Goal: Use online tool/utility: Utilize a website feature to perform a specific function

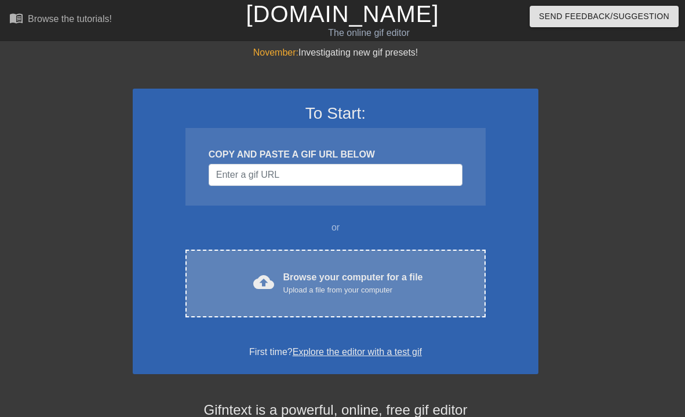
click at [306, 273] on div "Browse your computer for a file Upload a file from your computer" at bounding box center [353, 283] width 140 height 25
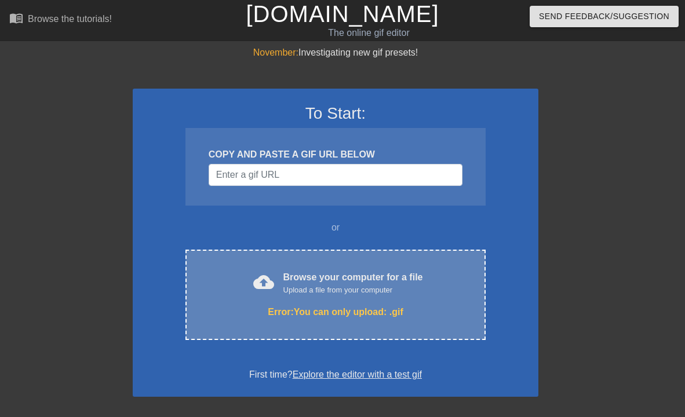
click at [356, 281] on div "Browse your computer for a file Upload a file from your computer" at bounding box center [353, 283] width 140 height 25
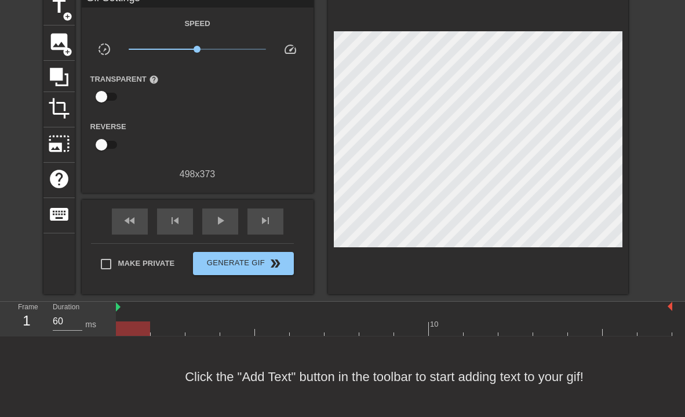
scroll to position [48, 0]
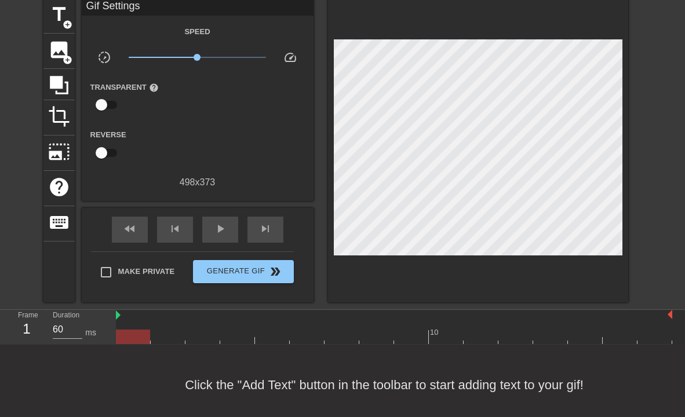
click at [23, 334] on div "1" at bounding box center [26, 329] width 17 height 21
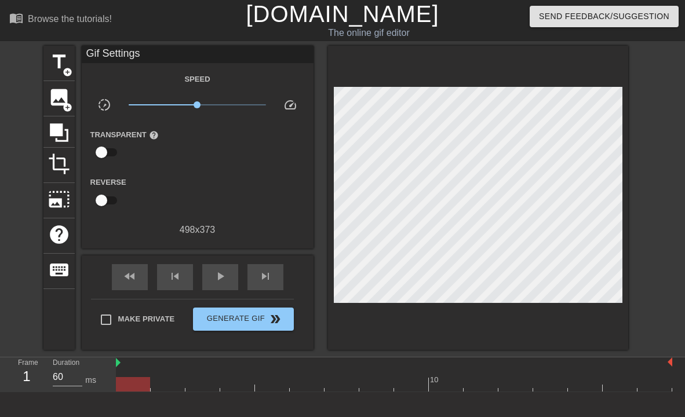
scroll to position [1, 0]
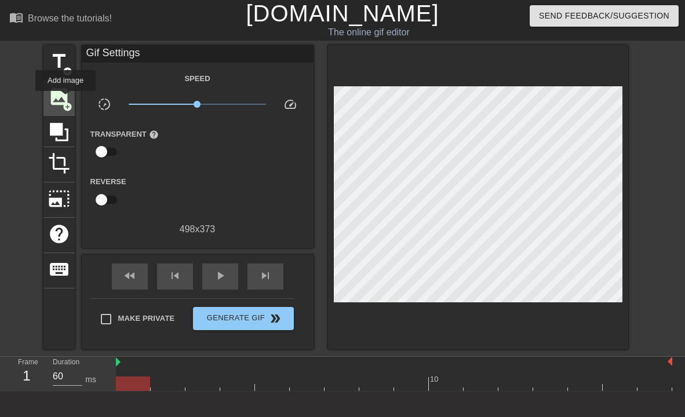
click at [66, 99] on span "image" at bounding box center [59, 97] width 22 height 22
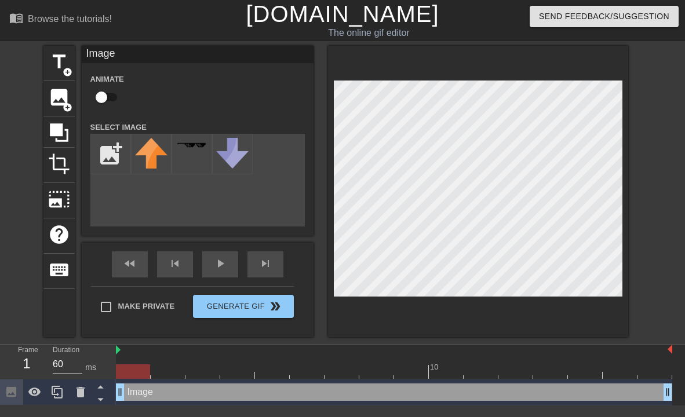
scroll to position [0, 0]
click at [112, 148] on input "file" at bounding box center [110, 153] width 39 height 39
type input "C:\fakepath\H.E.S. New Logo.png"
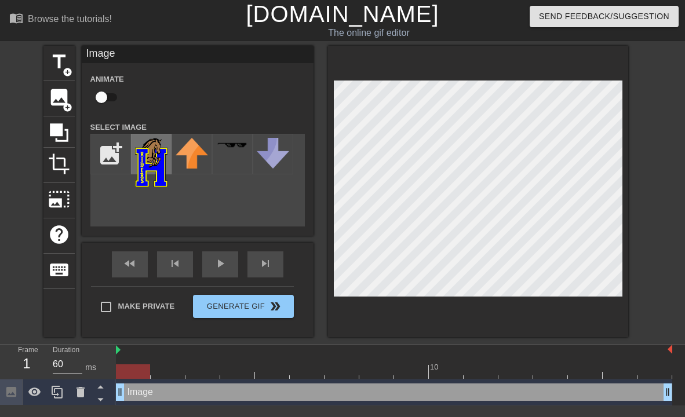
click at [147, 158] on img at bounding box center [151, 162] width 32 height 49
click at [114, 90] on input "checkbox" at bounding box center [101, 97] width 66 height 22
checkbox input "true"
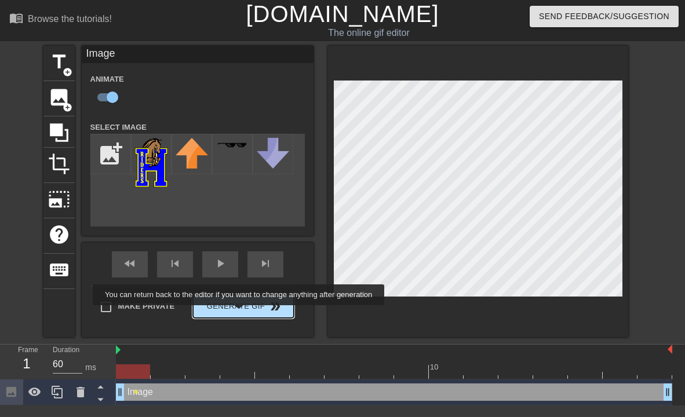
click at [246, 313] on button "Generate Gif double_arrow" at bounding box center [243, 306] width 100 height 23
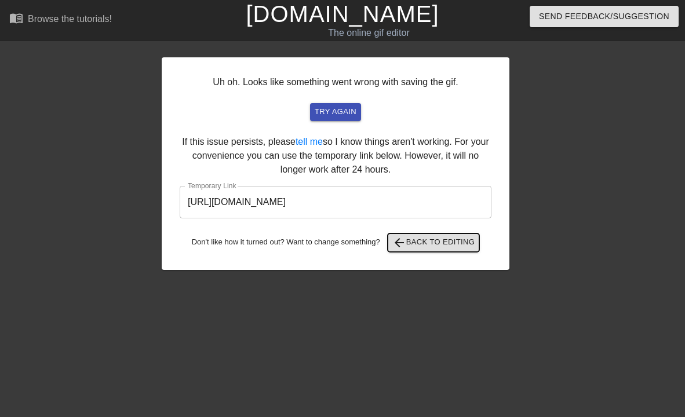
click at [451, 240] on span "arrow_back Back to Editing" at bounding box center [433, 243] width 83 height 14
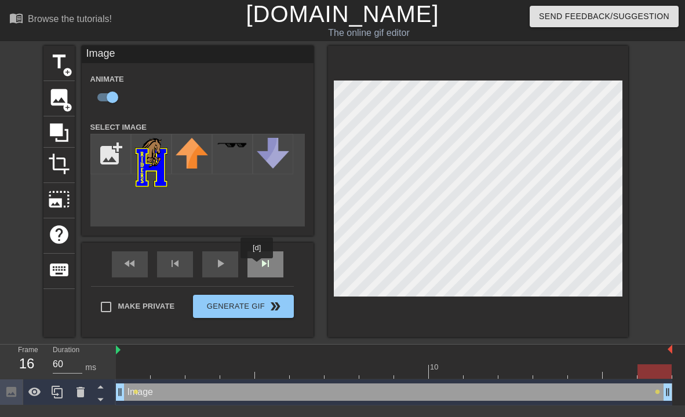
click at [258, 267] on div "skip_next" at bounding box center [265, 264] width 36 height 26
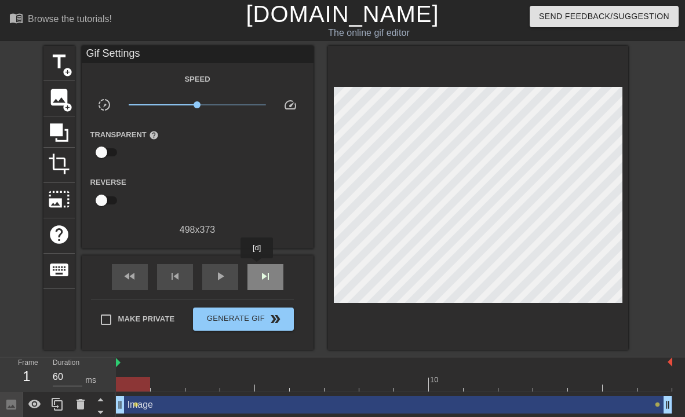
click at [258, 267] on div "skip_next" at bounding box center [265, 277] width 36 height 26
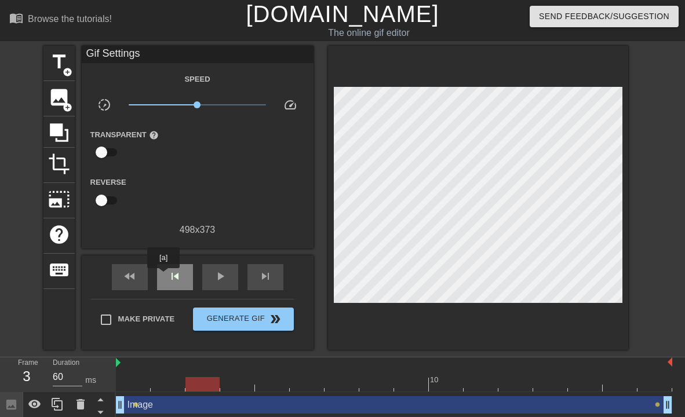
click at [164, 276] on div "skip_previous" at bounding box center [175, 277] width 36 height 26
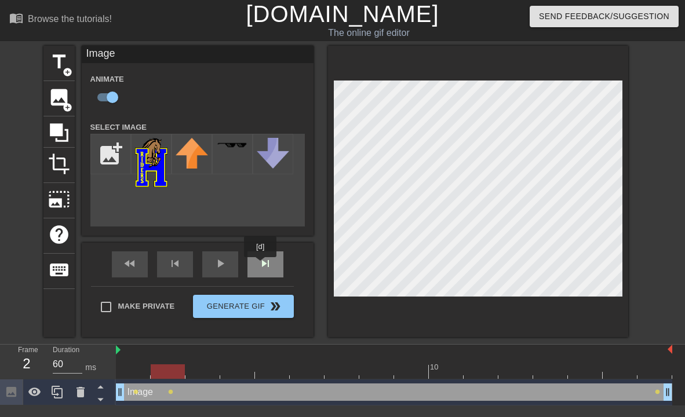
click at [261, 265] on div "skip_next" at bounding box center [265, 264] width 36 height 26
click at [264, 265] on div "skip_next" at bounding box center [265, 264] width 36 height 26
click at [268, 273] on div "skip_next" at bounding box center [265, 264] width 36 height 26
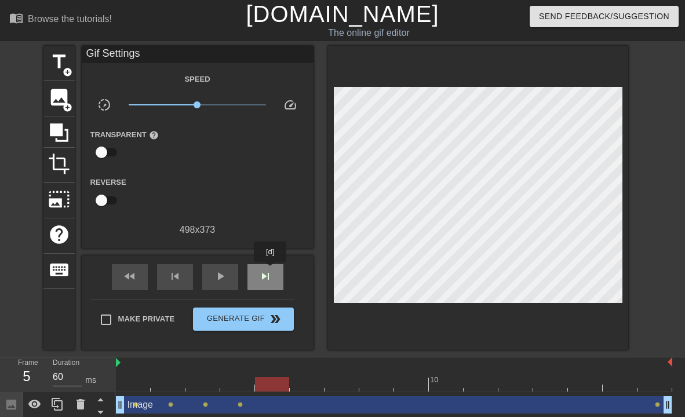
click at [271, 271] on span "skip_next" at bounding box center [265, 276] width 14 height 14
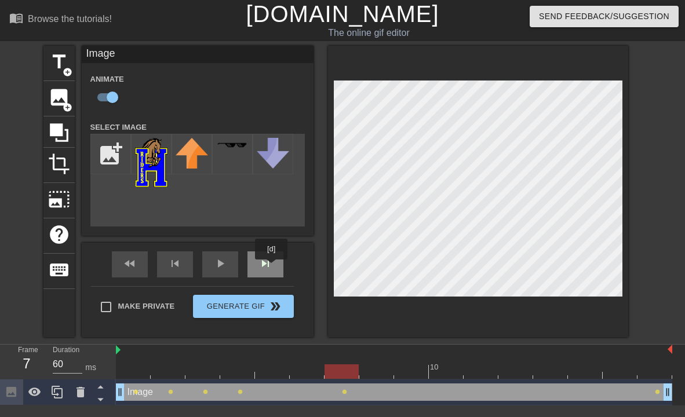
click at [272, 268] on div "skip_next" at bounding box center [265, 264] width 36 height 26
click at [271, 261] on div "fast_rewind skip_previous play_arrow skip_next" at bounding box center [197, 264] width 189 height 43
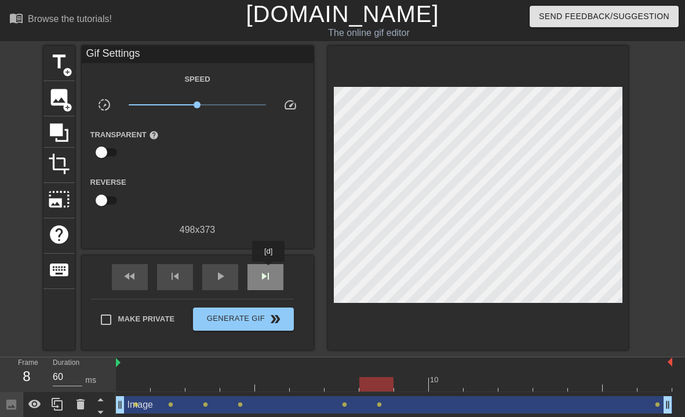
click at [269, 270] on span "skip_next" at bounding box center [265, 276] width 14 height 14
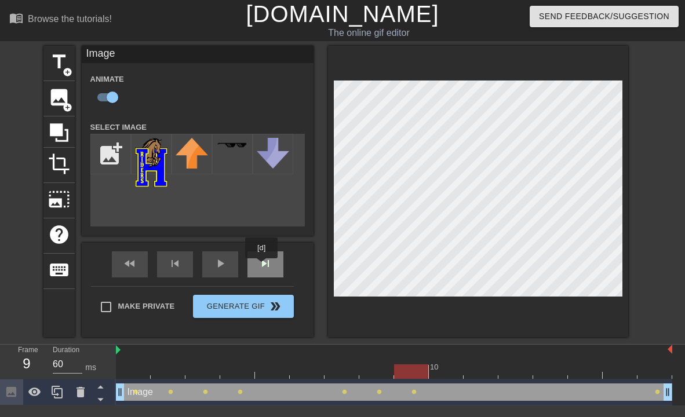
click at [262, 267] on div "skip_next" at bounding box center [265, 264] width 36 height 26
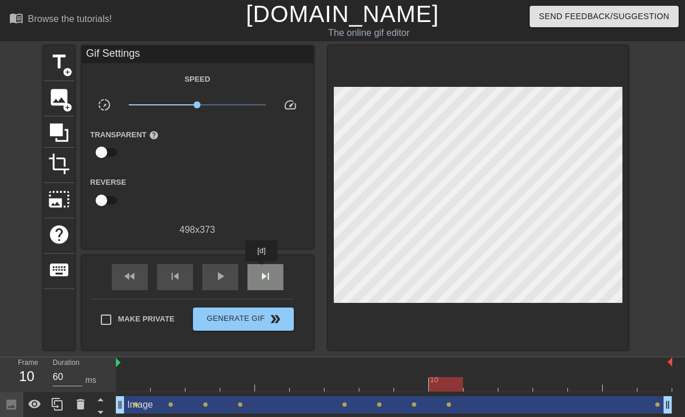
click at [262, 269] on span "skip_next" at bounding box center [265, 276] width 14 height 14
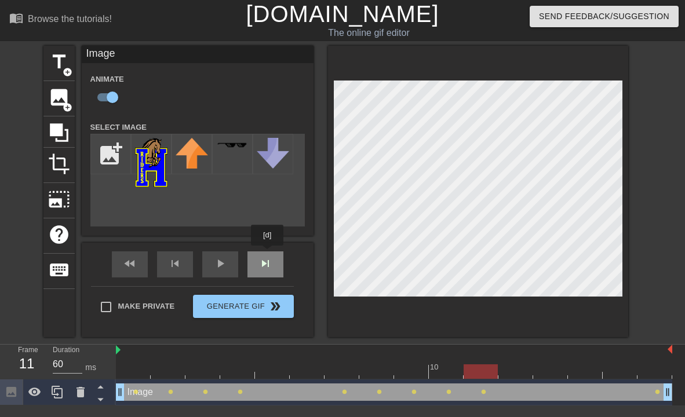
click at [267, 256] on div "fast_rewind skip_previous play_arrow skip_next" at bounding box center [197, 264] width 189 height 43
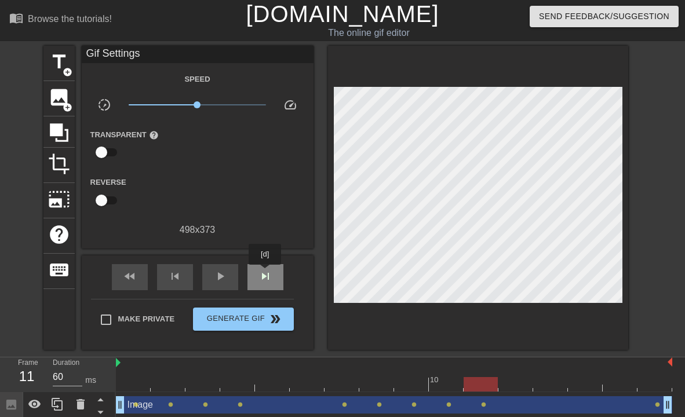
click at [266, 273] on span "skip_next" at bounding box center [265, 276] width 14 height 14
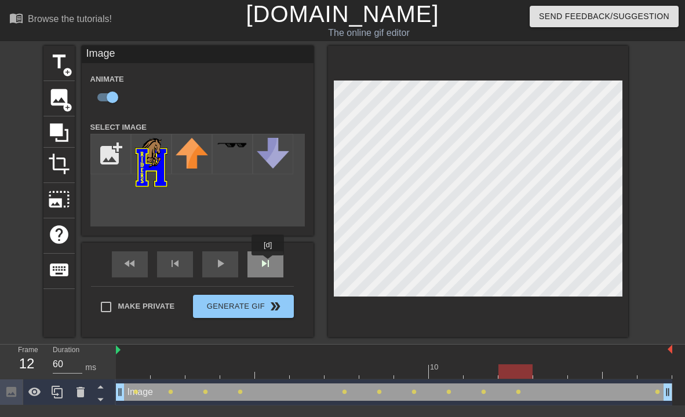
click at [269, 264] on div "skip_next" at bounding box center [265, 264] width 36 height 26
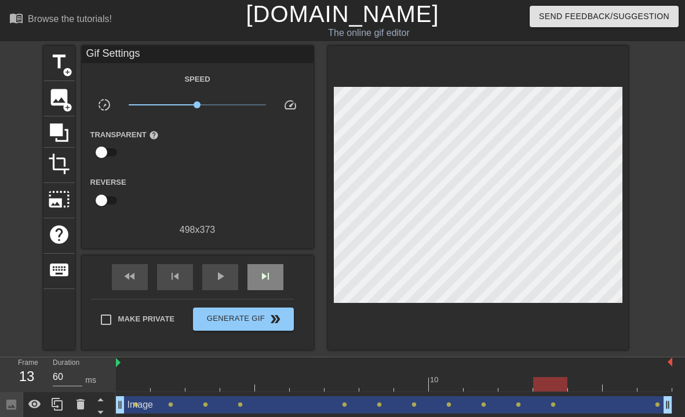
click at [269, 256] on div "fast_rewind skip_previous play_arrow skip_next" at bounding box center [197, 277] width 189 height 43
click at [269, 263] on div "fast_rewind skip_previous play_arrow skip_next" at bounding box center [197, 277] width 189 height 43
click at [267, 279] on span "skip_next" at bounding box center [265, 276] width 14 height 14
click at [269, 259] on div "fast_rewind skip_previous play_arrow skip_next" at bounding box center [197, 277] width 189 height 43
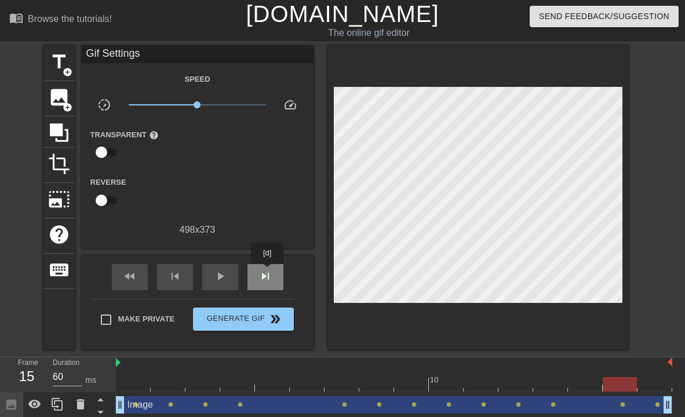
click at [268, 272] on span "skip_next" at bounding box center [265, 276] width 14 height 14
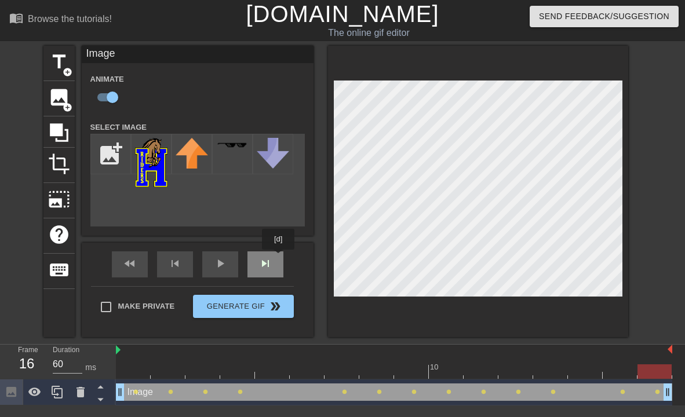
click at [268, 258] on div "fast_rewind skip_previous play_arrow skip_next" at bounding box center [197, 264] width 189 height 43
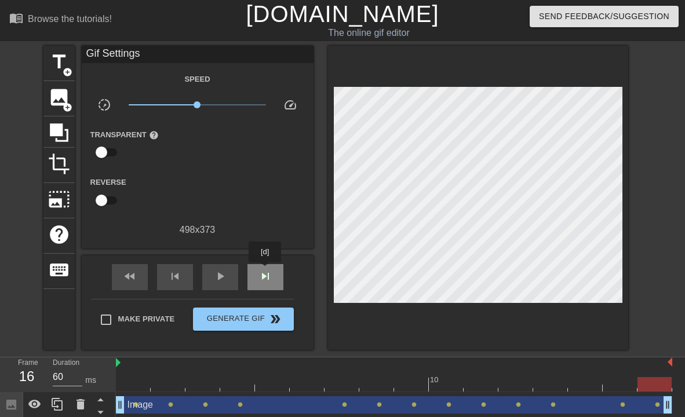
click at [266, 271] on span "skip_next" at bounding box center [265, 276] width 14 height 14
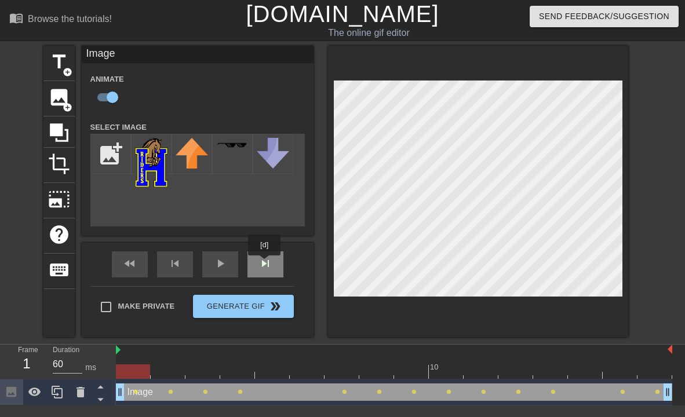
click at [265, 264] on div "skip_next" at bounding box center [265, 264] width 36 height 26
click at [264, 256] on div "fast_rewind skip_previous play_arrow skip_next" at bounding box center [197, 264] width 189 height 43
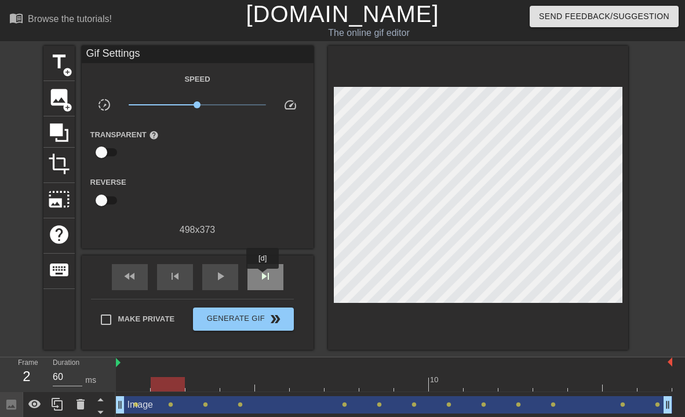
click at [264, 277] on span "skip_next" at bounding box center [265, 276] width 14 height 14
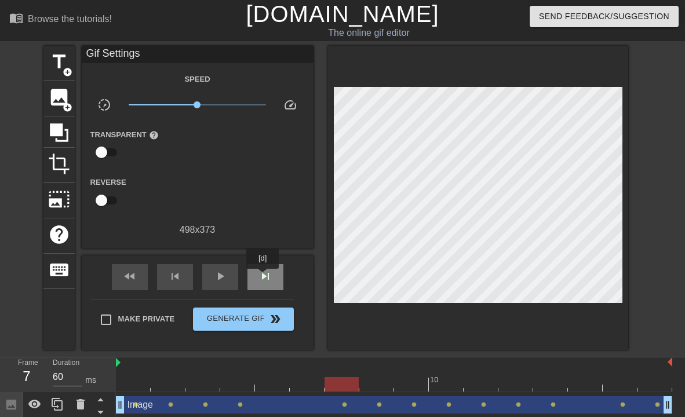
click at [264, 277] on span "skip_next" at bounding box center [265, 276] width 14 height 14
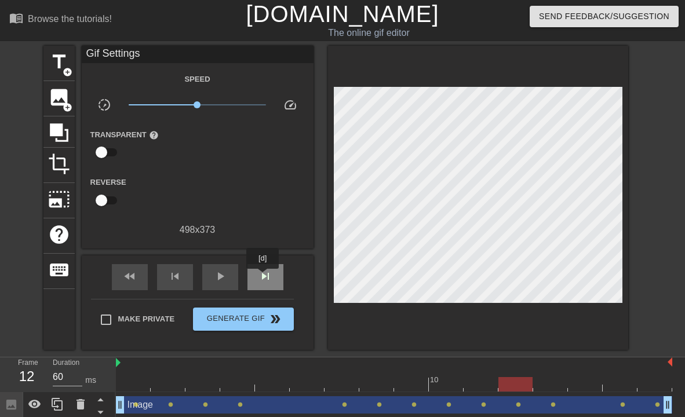
click at [264, 277] on span "skip_next" at bounding box center [265, 276] width 14 height 14
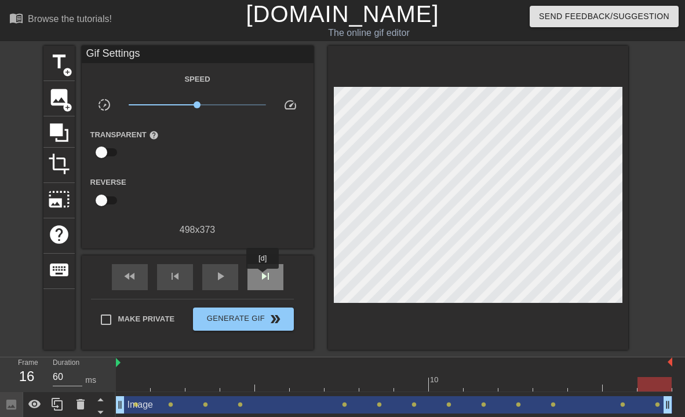
click at [264, 277] on span "skip_next" at bounding box center [265, 276] width 14 height 14
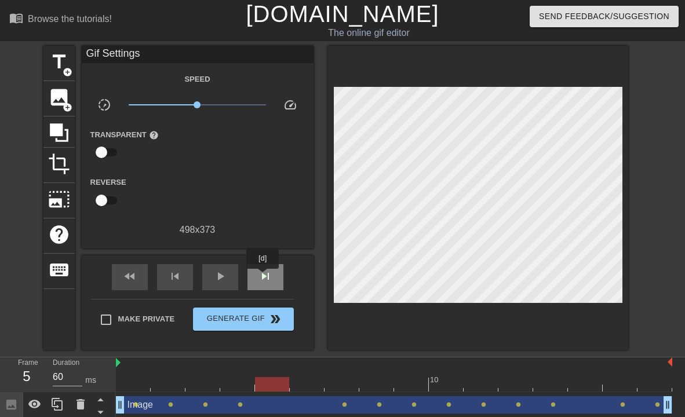
click at [264, 277] on span "skip_next" at bounding box center [265, 276] width 14 height 14
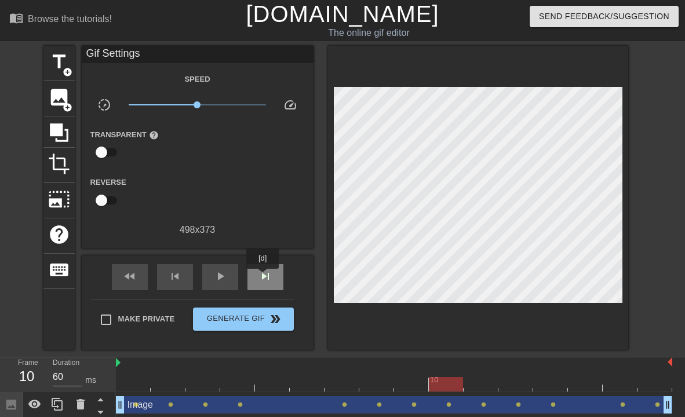
click at [264, 277] on span "skip_next" at bounding box center [265, 276] width 14 height 14
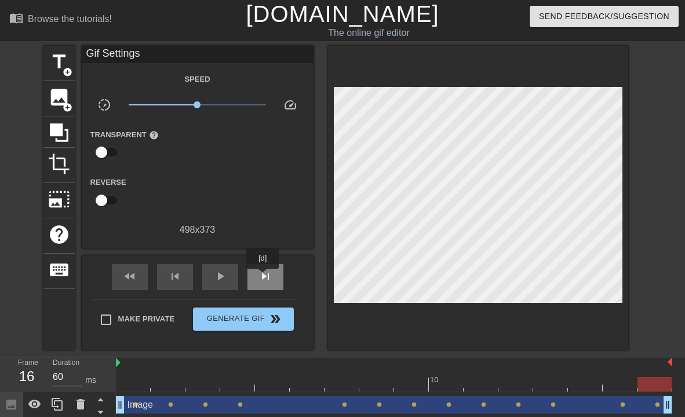
click at [264, 277] on span "skip_next" at bounding box center [265, 276] width 14 height 14
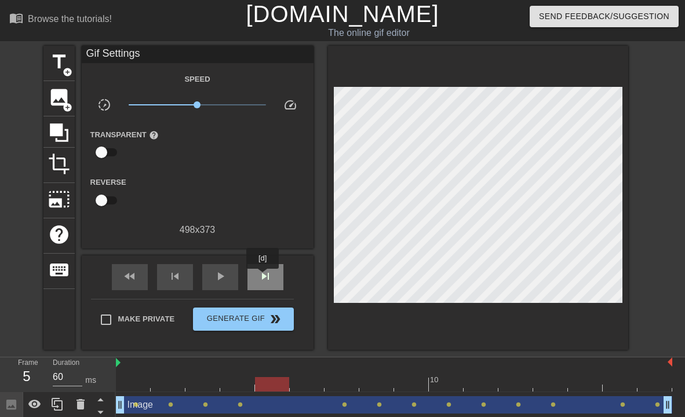
click at [264, 277] on span "skip_next" at bounding box center [265, 276] width 14 height 14
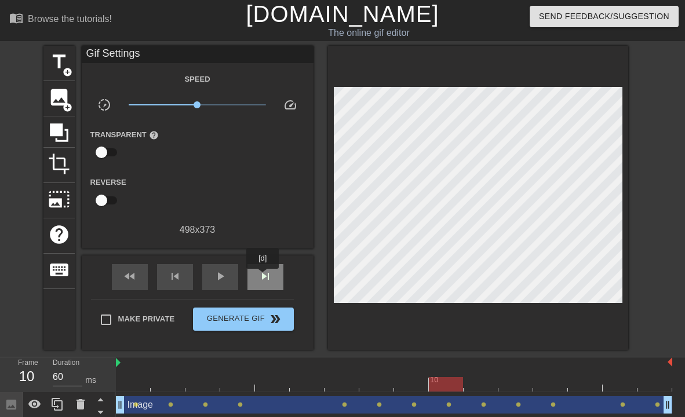
click at [264, 277] on span "skip_next" at bounding box center [265, 276] width 14 height 14
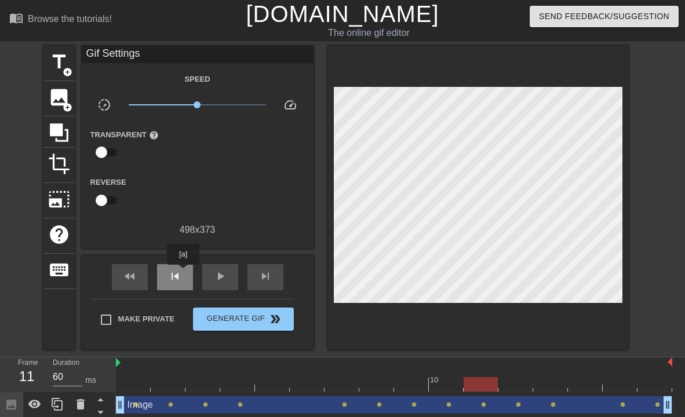
click at [174, 279] on span "skip_previous" at bounding box center [175, 276] width 14 height 14
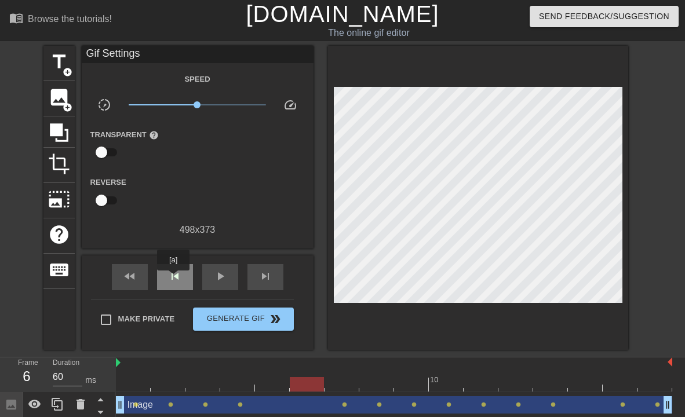
click at [174, 279] on span "skip_previous" at bounding box center [175, 276] width 14 height 14
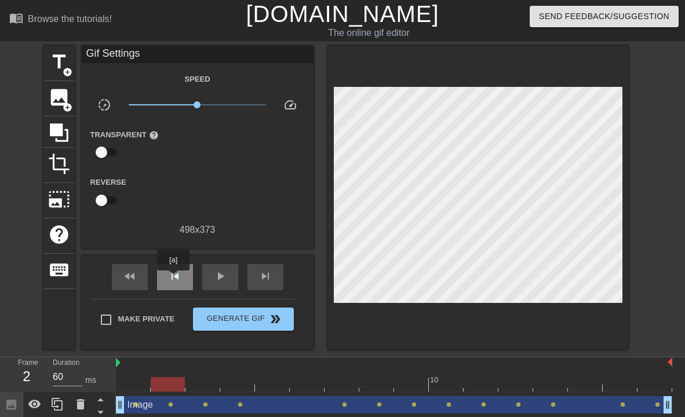
click at [174, 279] on span "skip_previous" at bounding box center [175, 276] width 14 height 14
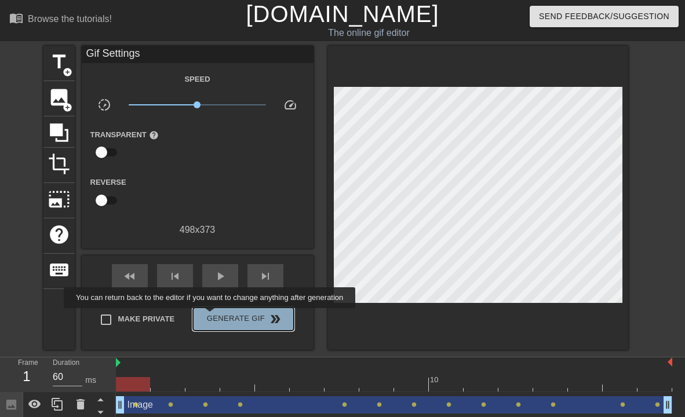
click at [217, 316] on span "Generate Gif double_arrow" at bounding box center [243, 319] width 91 height 14
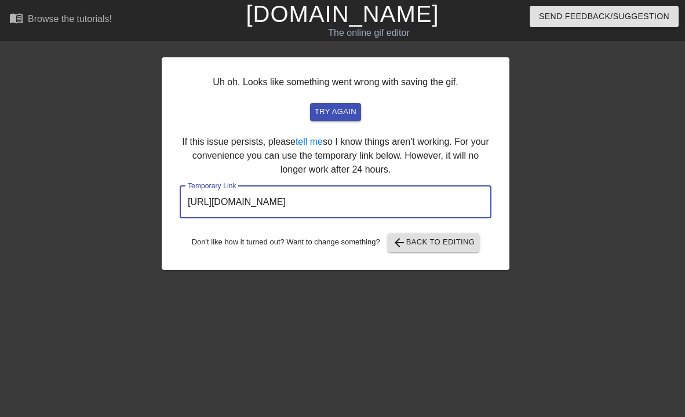
click at [330, 196] on input "[URL][DOMAIN_NAME]" at bounding box center [336, 202] width 312 height 32
